Goal: Information Seeking & Learning: Check status

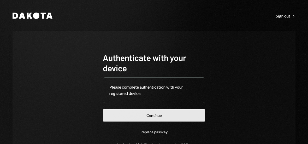
click at [115, 113] on button "Continue" at bounding box center [154, 115] width 102 height 12
click at [154, 119] on button "Continue" at bounding box center [154, 115] width 102 height 12
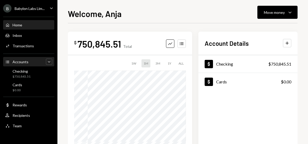
click at [49, 62] on icon "Caret Down" at bounding box center [48, 61] width 5 height 5
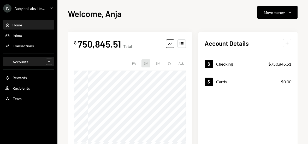
click at [45, 60] on div "Accounts Accounts Caret Up" at bounding box center [28, 62] width 47 height 6
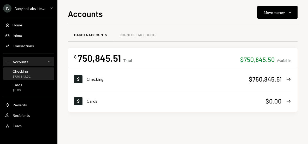
click at [26, 76] on div "$750,845.51" at bounding box center [22, 76] width 18 height 4
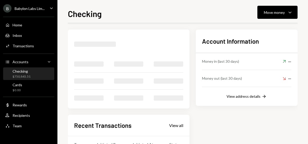
scroll to position [19, 0]
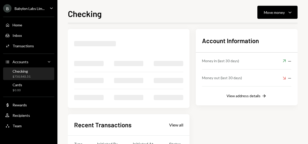
click at [40, 69] on div "Checking $750,845.51" at bounding box center [28, 74] width 47 height 10
click at [47, 64] on icon "Caret Down" at bounding box center [48, 61] width 5 height 5
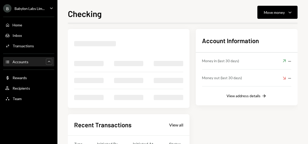
click at [43, 65] on div "Accounts Accounts Caret Up" at bounding box center [28, 61] width 47 height 9
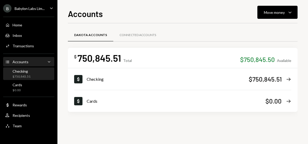
click at [26, 69] on div "Checking $750,845.51" at bounding box center [28, 74] width 47 height 12
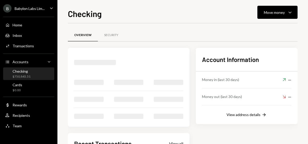
click at [38, 73] on div "Checking $750,845.51" at bounding box center [28, 74] width 47 height 10
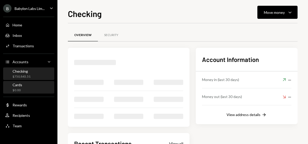
click at [27, 83] on div "Cards $0.00" at bounding box center [28, 87] width 47 height 10
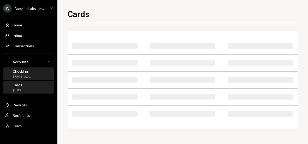
click at [40, 71] on div "Checking $750,845.51" at bounding box center [28, 74] width 47 height 10
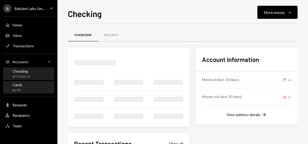
click at [18, 88] on div "$0.00" at bounding box center [18, 90] width 10 height 4
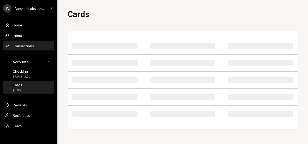
click at [31, 45] on div "Transactions" at bounding box center [23, 46] width 21 height 4
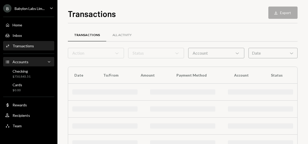
click at [21, 62] on div "Accounts" at bounding box center [21, 61] width 16 height 4
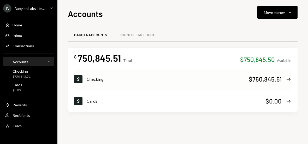
click at [270, 80] on div "$750,845.51" at bounding box center [264, 79] width 33 height 9
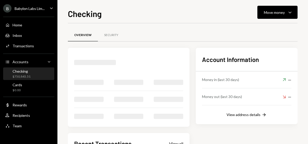
click at [25, 73] on div "Checking" at bounding box center [22, 71] width 18 height 4
